Goal: Information Seeking & Learning: Learn about a topic

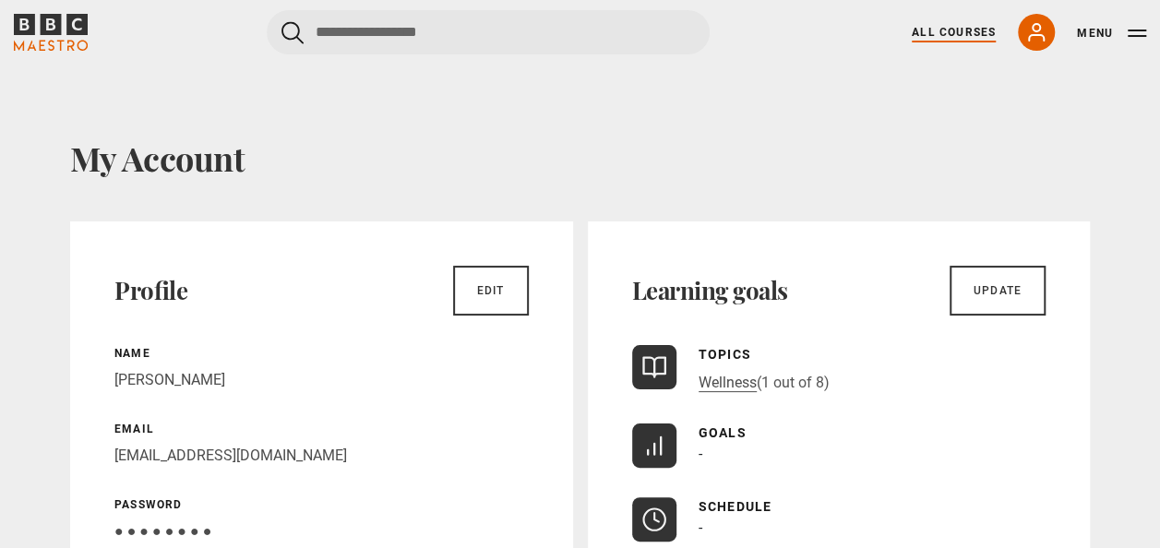
click at [959, 26] on link "All Courses" at bounding box center [953, 32] width 84 height 17
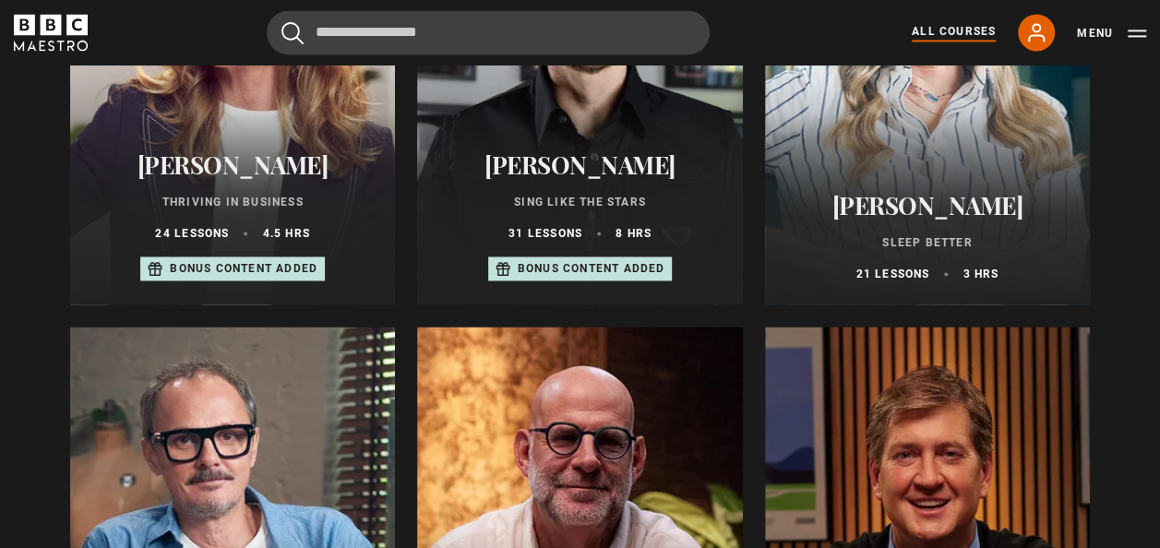
scroll to position [1384, 0]
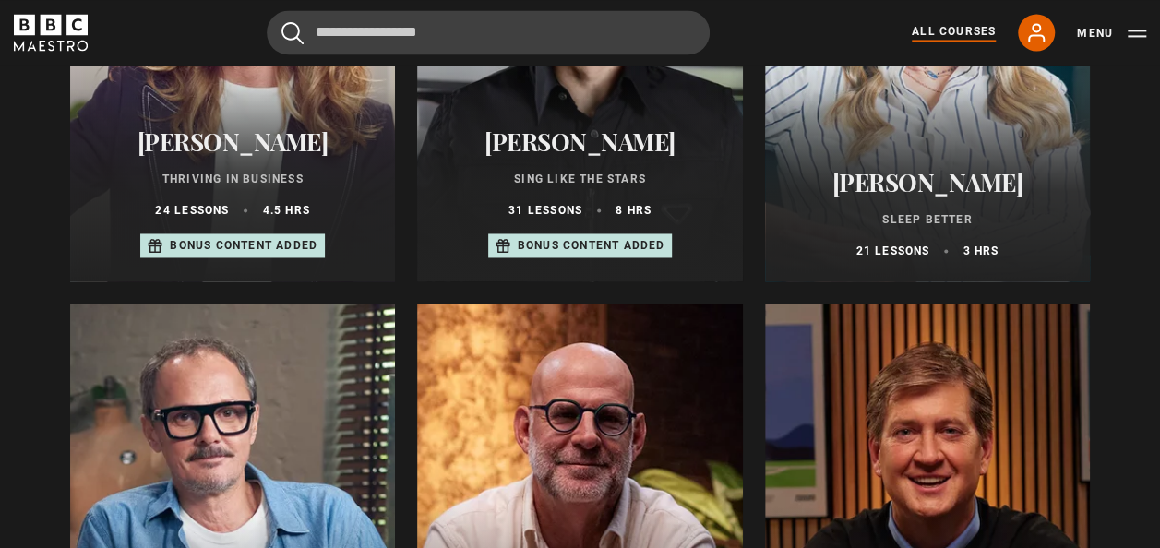
click at [982, 196] on h2 "[PERSON_NAME]" at bounding box center [927, 182] width 280 height 29
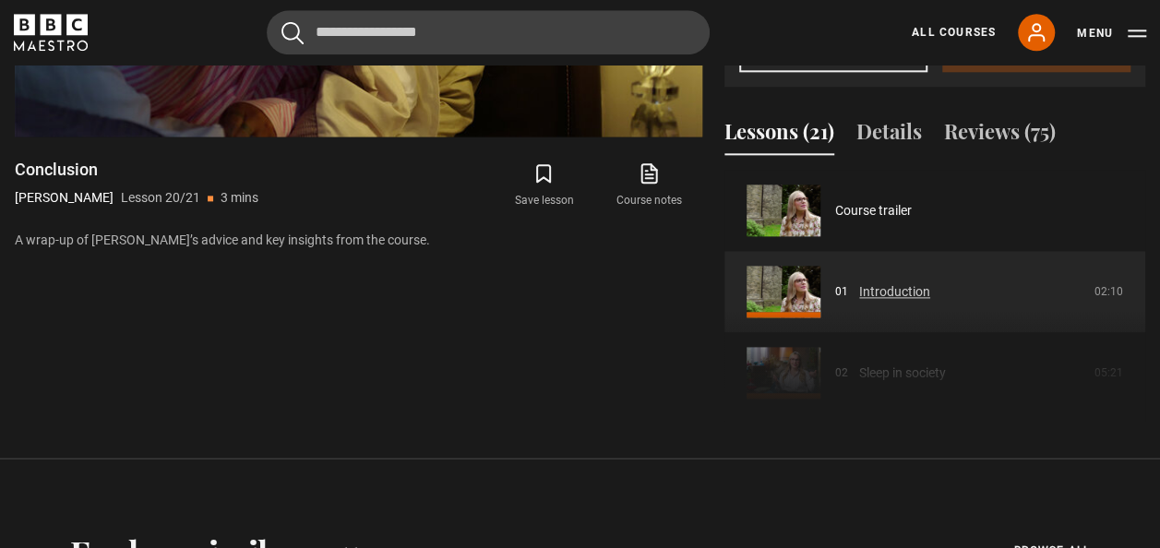
click at [911, 302] on link "Introduction" at bounding box center [894, 291] width 71 height 19
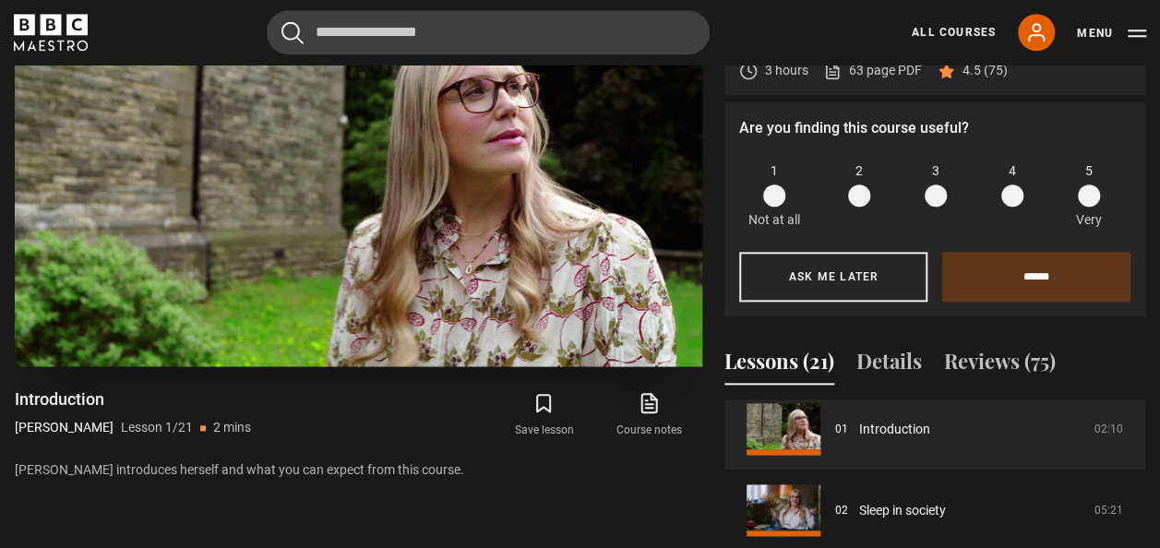
scroll to position [789, 0]
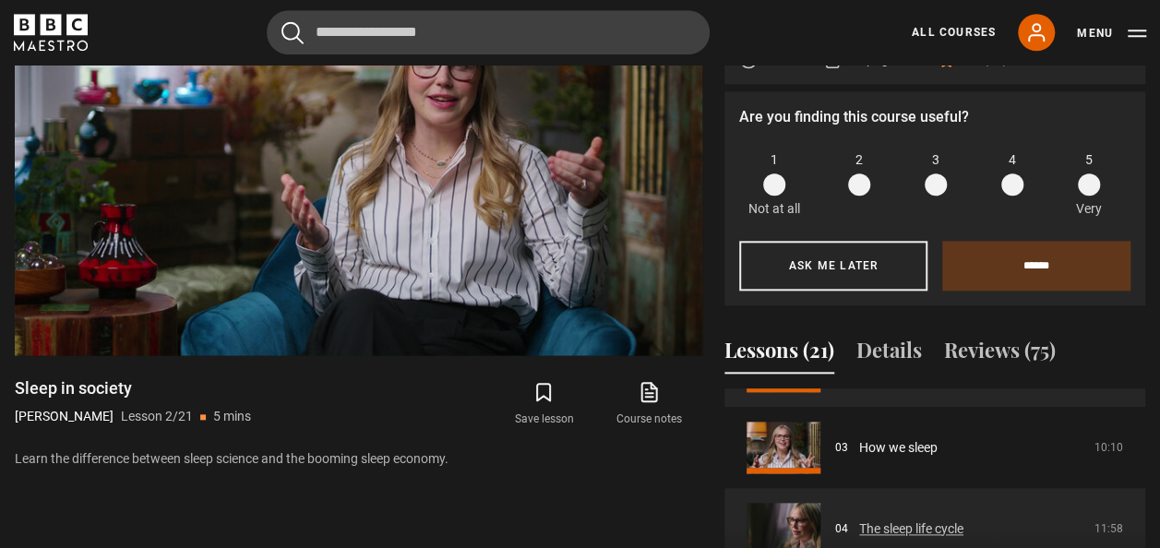
scroll to position [266, 0]
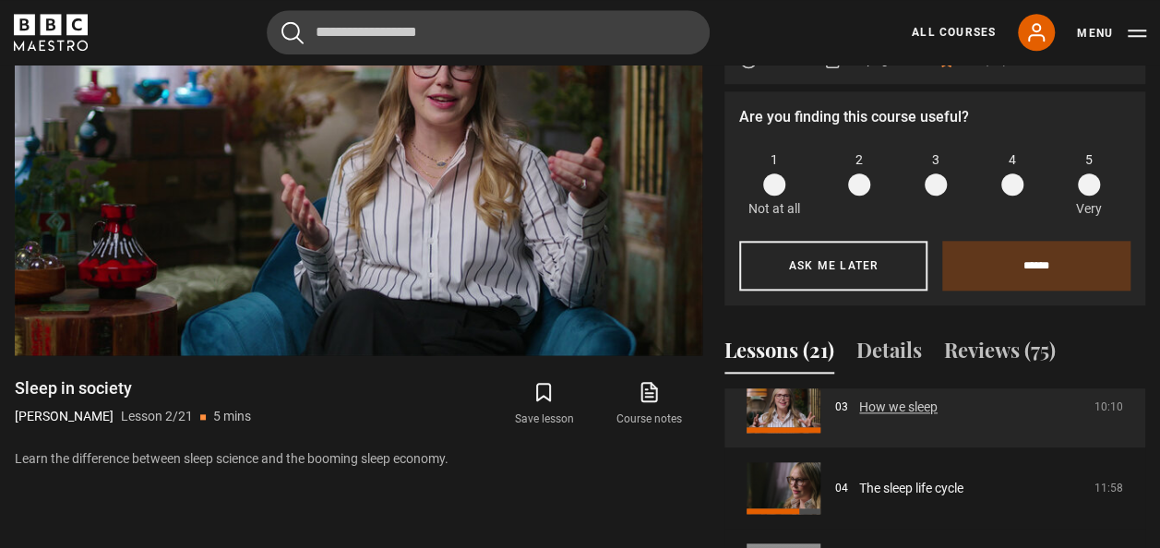
click at [910, 417] on link "How we sleep" at bounding box center [898, 407] width 78 height 19
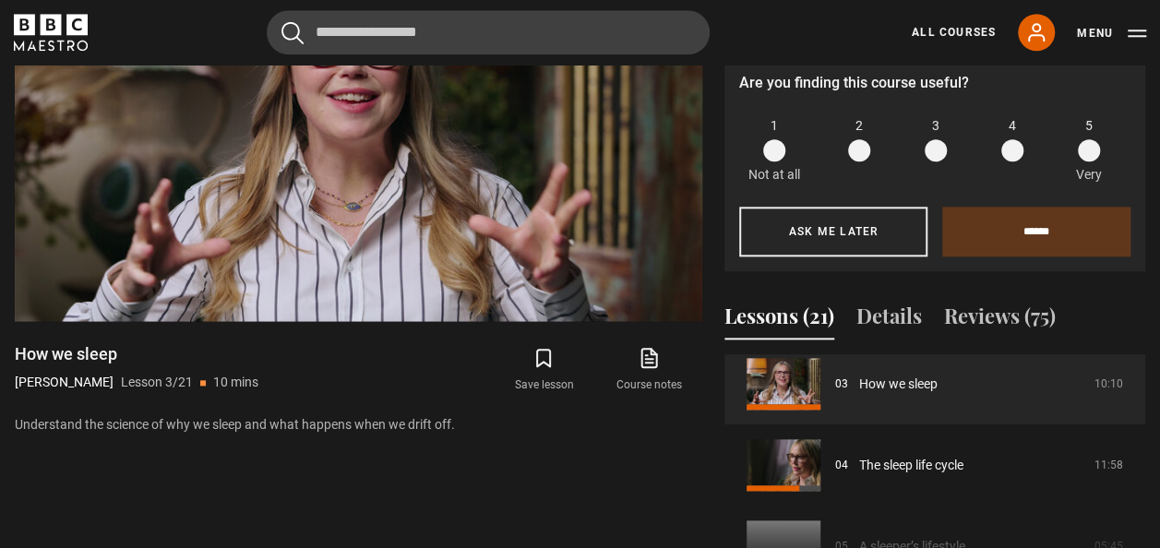
scroll to position [789, 0]
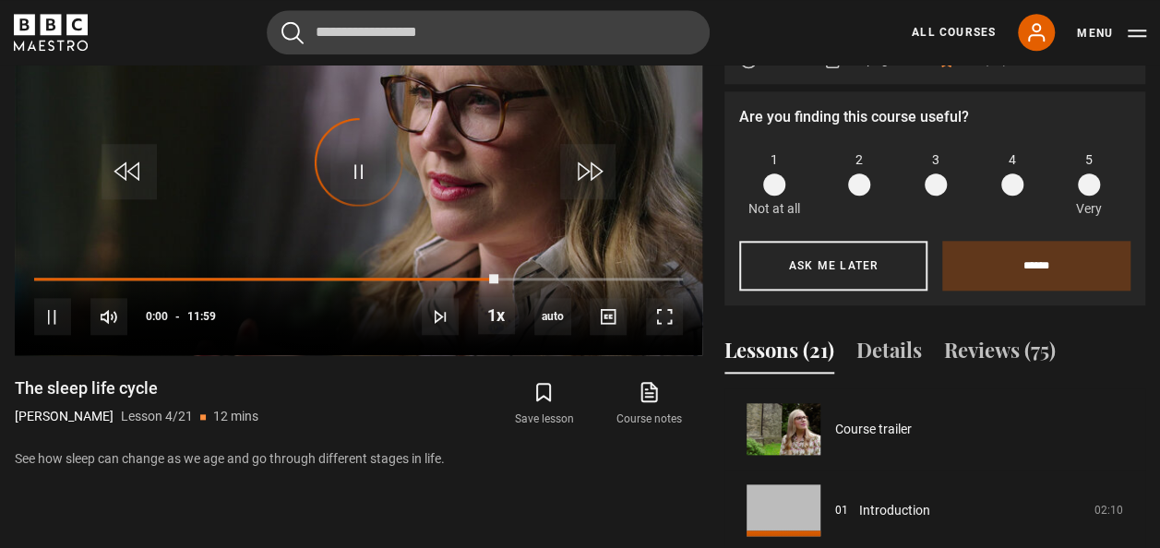
scroll to position [244, 0]
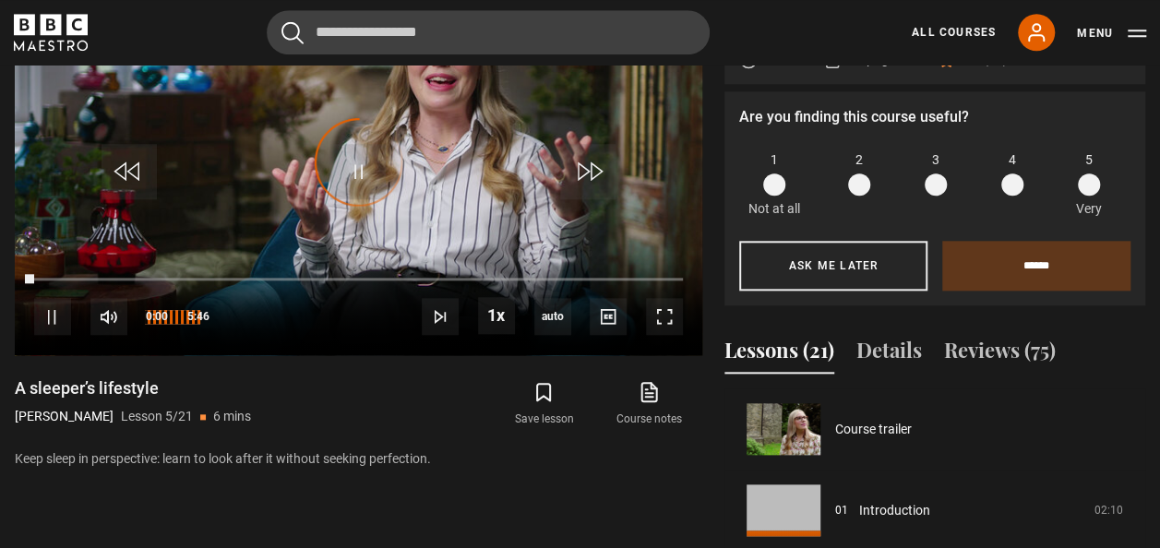
scroll to position [325, 0]
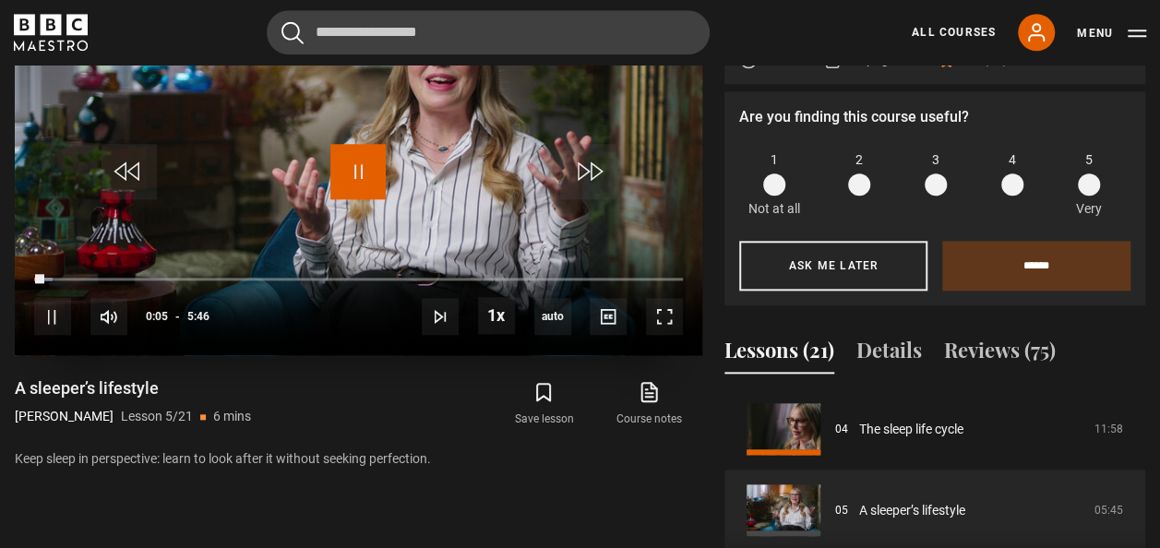
click at [359, 199] on span "Video Player" at bounding box center [357, 171] width 55 height 55
click at [354, 199] on span "Video Player" at bounding box center [357, 171] width 55 height 55
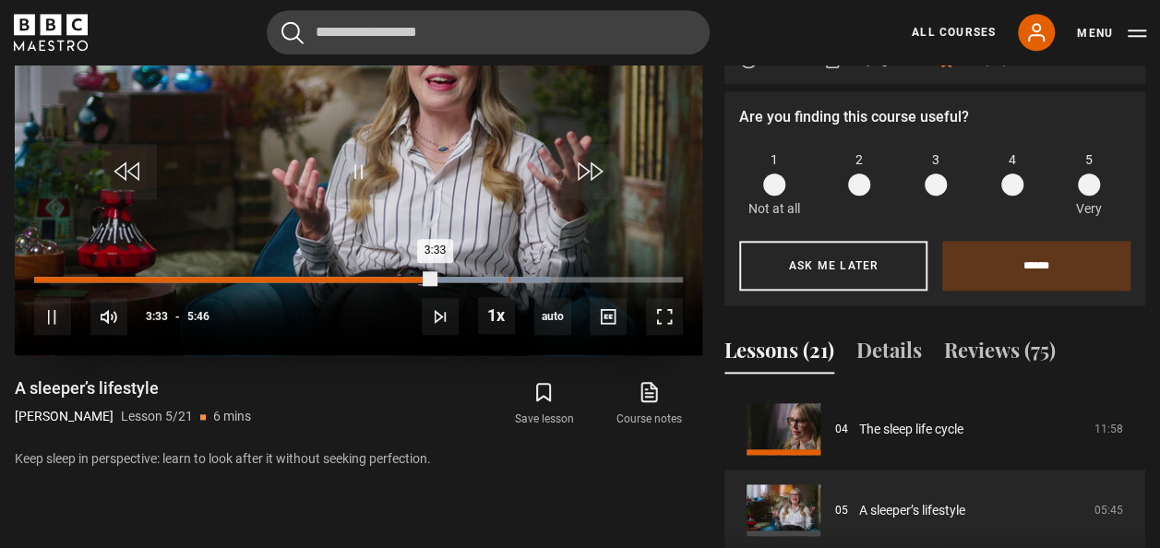
click at [509, 282] on div "Loaded : 79.48% 4:12 3:33" at bounding box center [358, 280] width 649 height 6
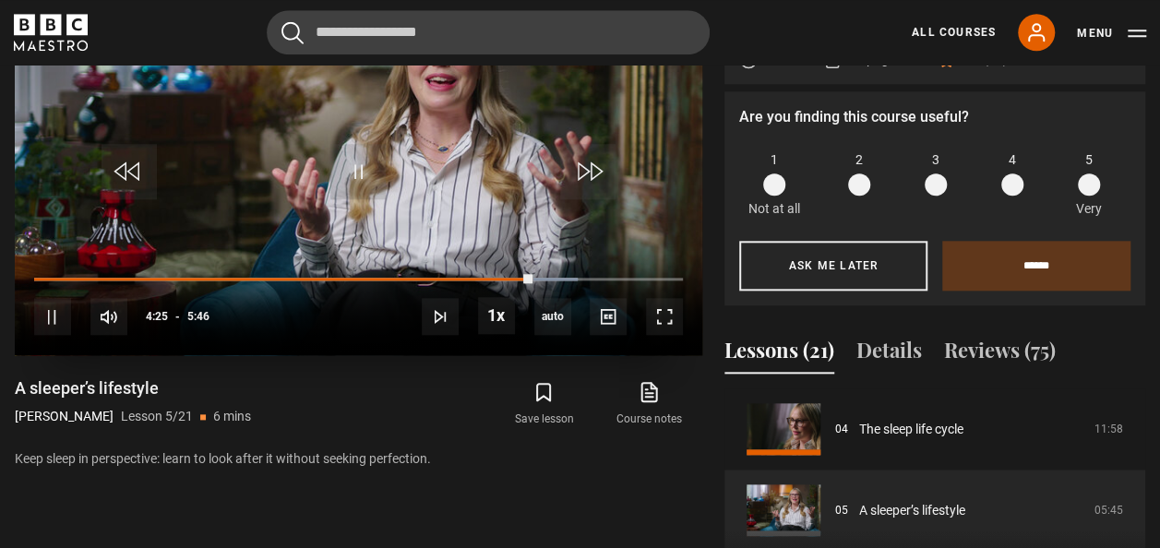
click at [601, 321] on div "10s Skip Back 10 seconds Pause 10s Skip Forward 10 seconds Loaded : 83.82% 5:20…" at bounding box center [358, 305] width 687 height 102
click at [603, 328] on div "10s Skip Back 10 seconds Pause 10s Skip Forward 10 seconds Loaded : 85.26% 5:03…" at bounding box center [358, 305] width 687 height 102
click at [604, 328] on div "10s Skip Back 10 seconds Pause 10s Skip Forward 10 seconds Loaded : 85.26% 5:03…" at bounding box center [358, 305] width 687 height 102
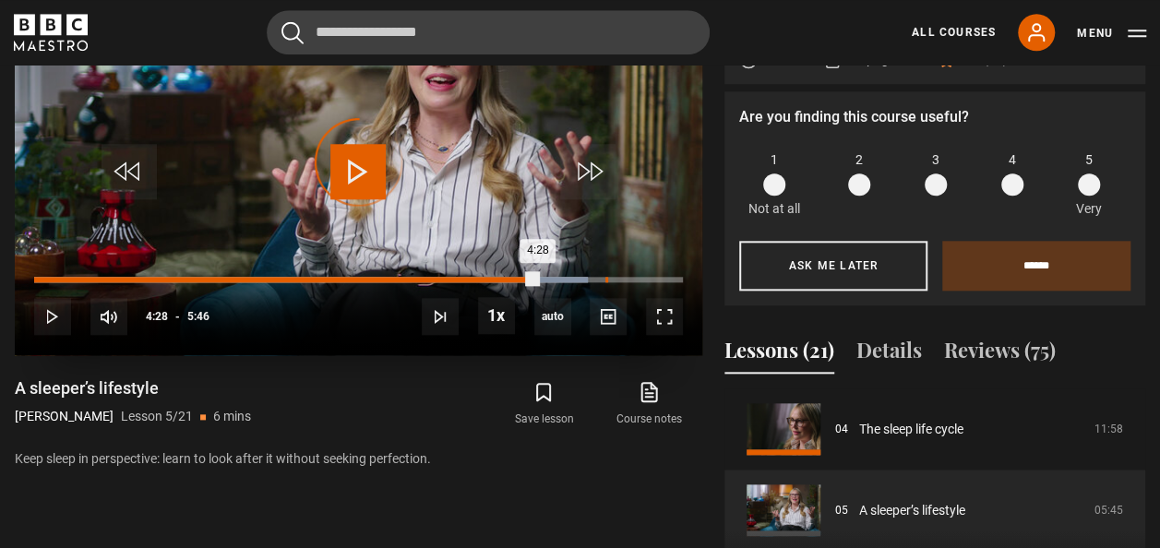
click at [605, 282] on div "5:04" at bounding box center [606, 280] width 3 height 6
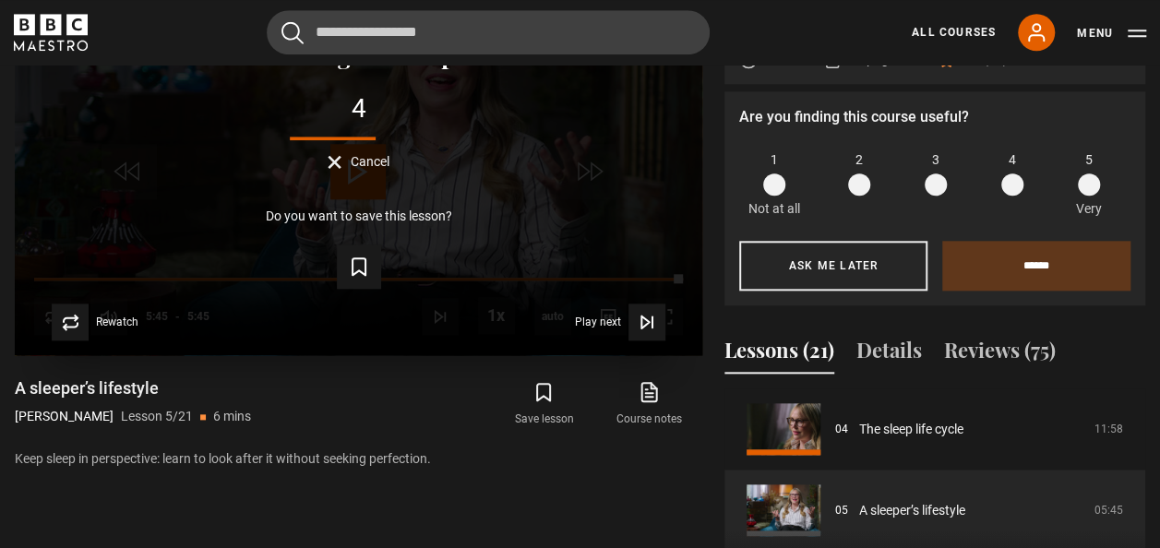
click at [367, 168] on span "Cancel" at bounding box center [370, 161] width 39 height 13
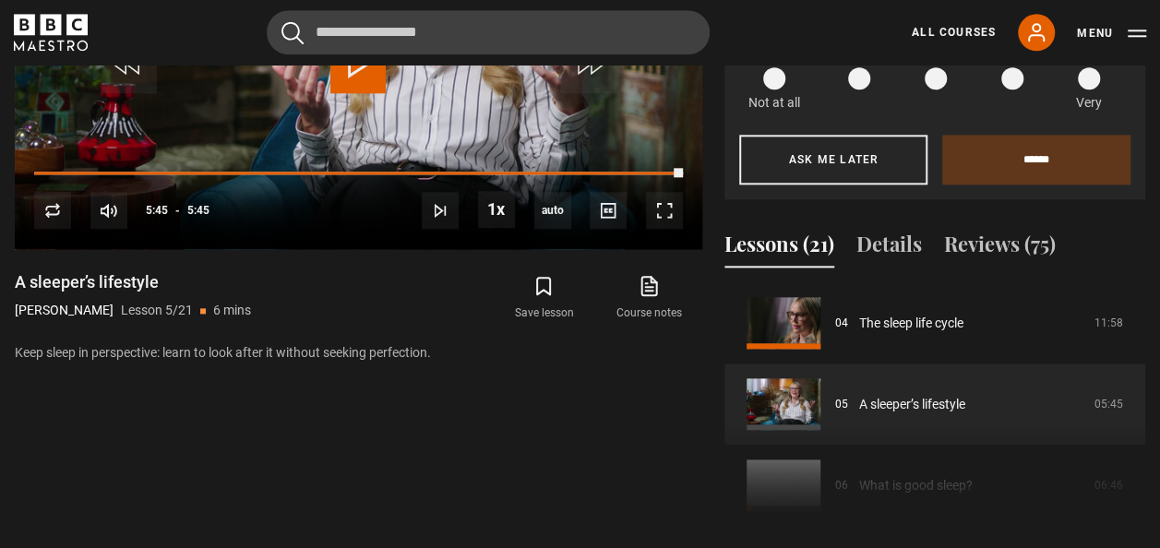
scroll to position [1124, 0]
